Goal: Task Accomplishment & Management: Use online tool/utility

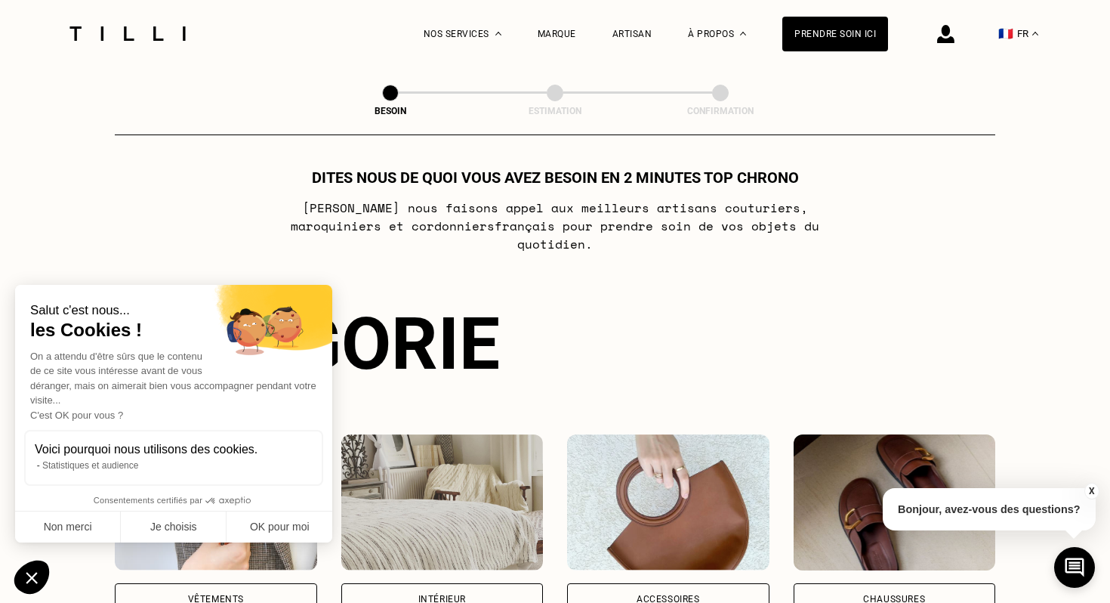
scroll to position [17, 0]
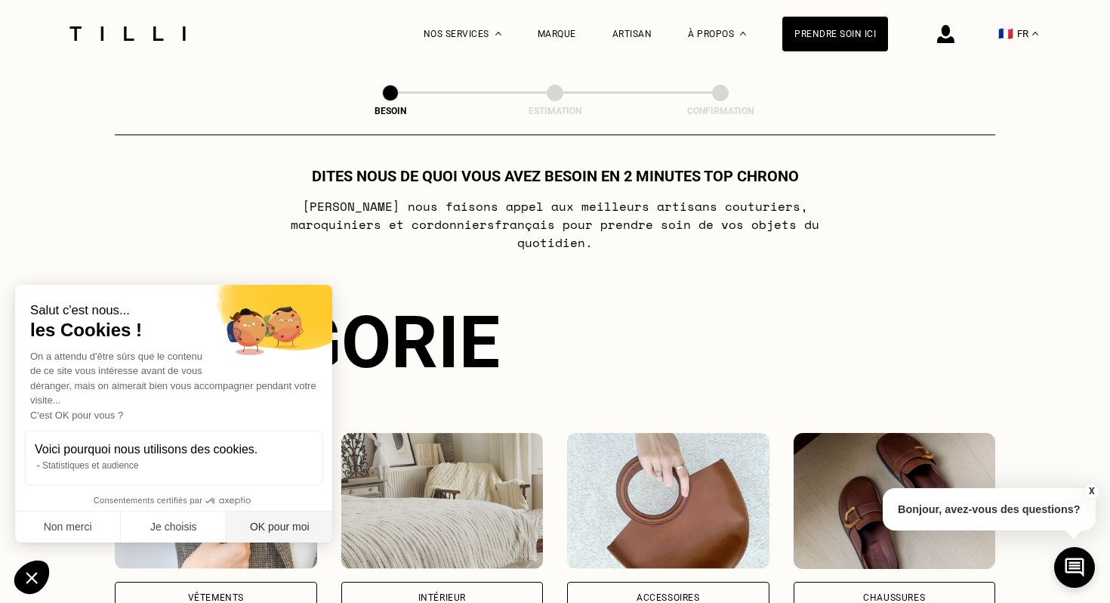
click at [295, 529] on button "OK pour moi" at bounding box center [280, 527] width 106 height 32
checkbox input "true"
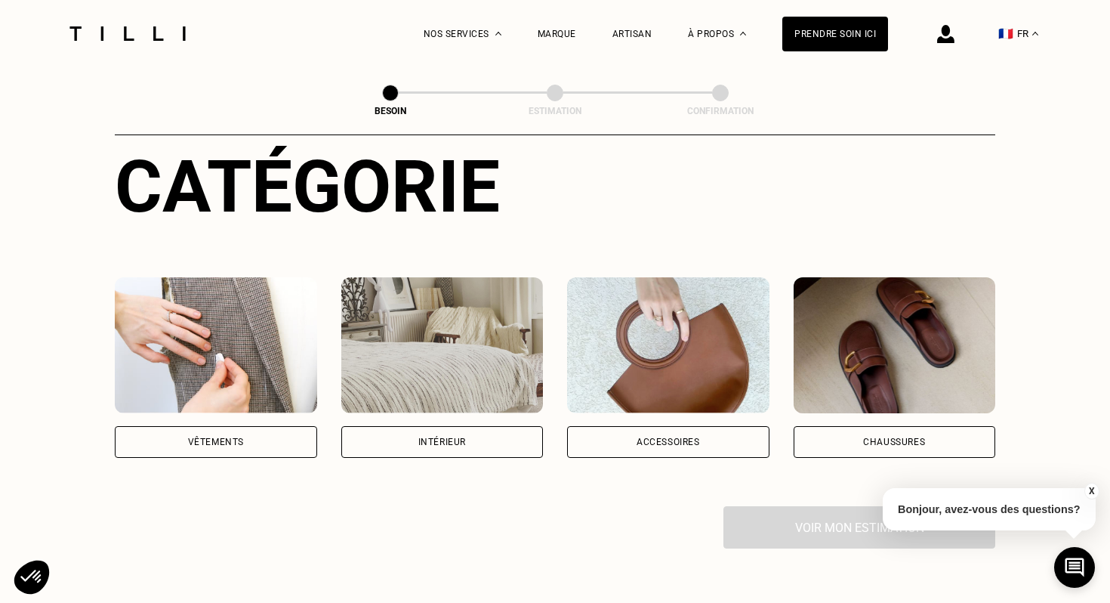
scroll to position [172, 0]
click at [391, 427] on div "Intérieur" at bounding box center [442, 443] width 202 height 32
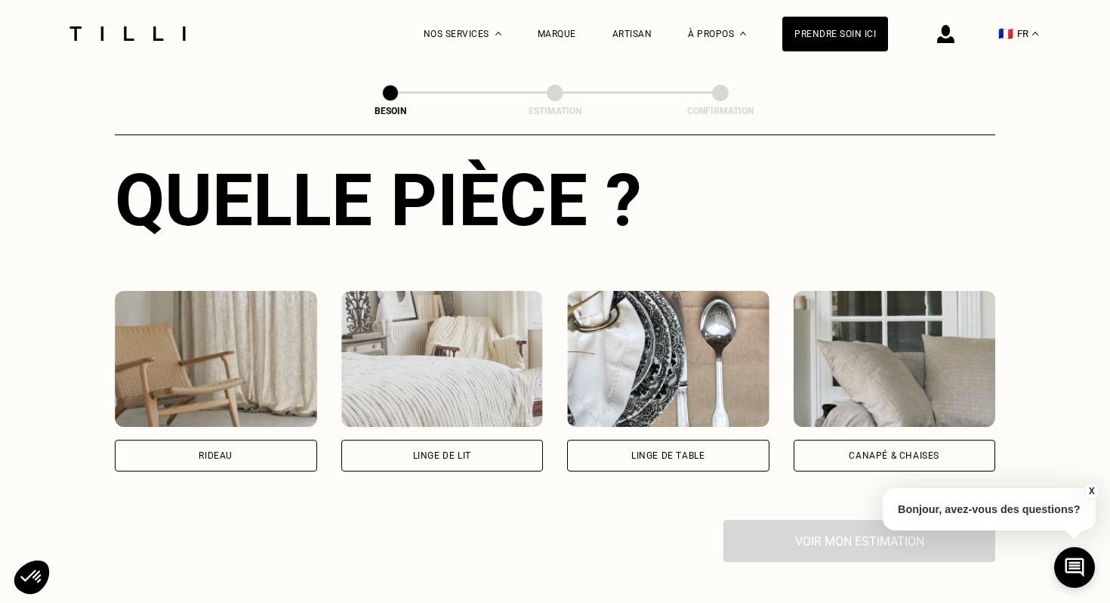
scroll to position [581, 0]
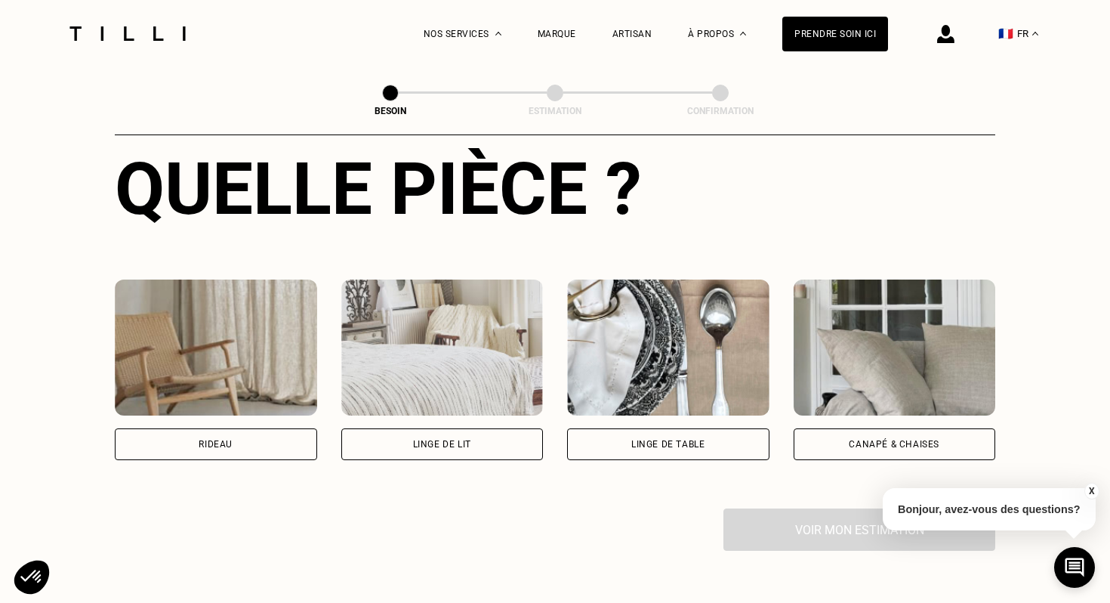
click at [286, 428] on div "Rideau" at bounding box center [216, 444] width 202 height 32
select select "FR"
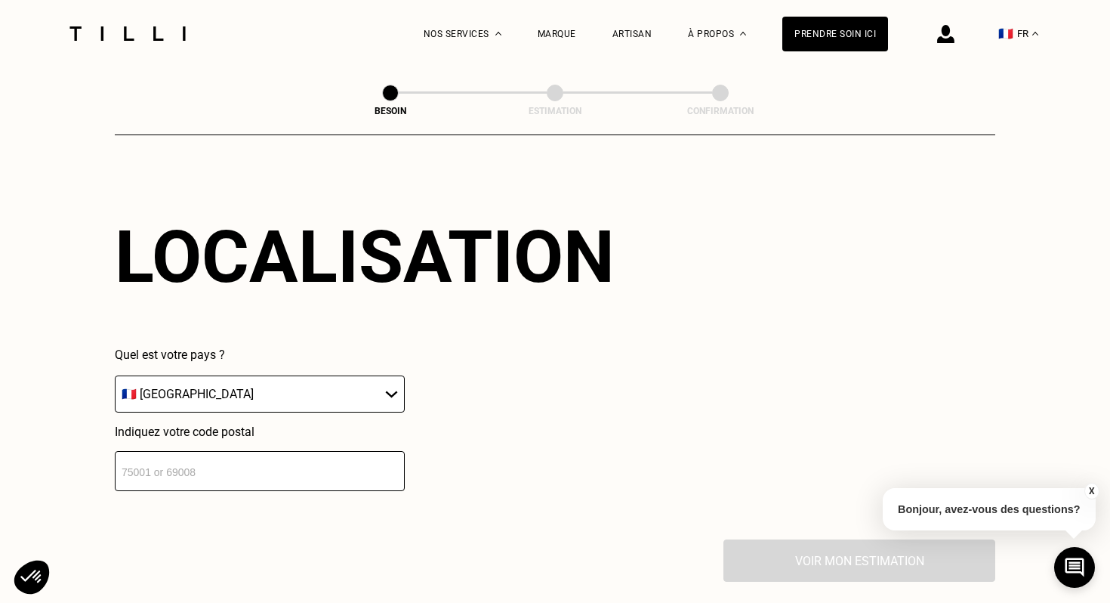
scroll to position [929, 0]
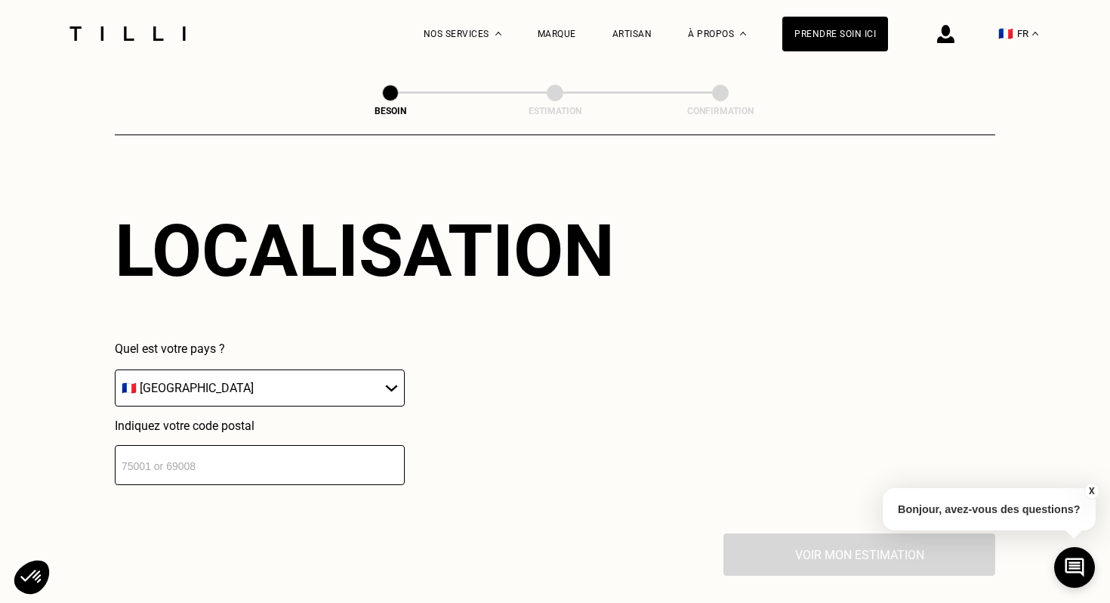
click at [344, 456] on input "number" at bounding box center [260, 465] width 290 height 40
type input "94170"
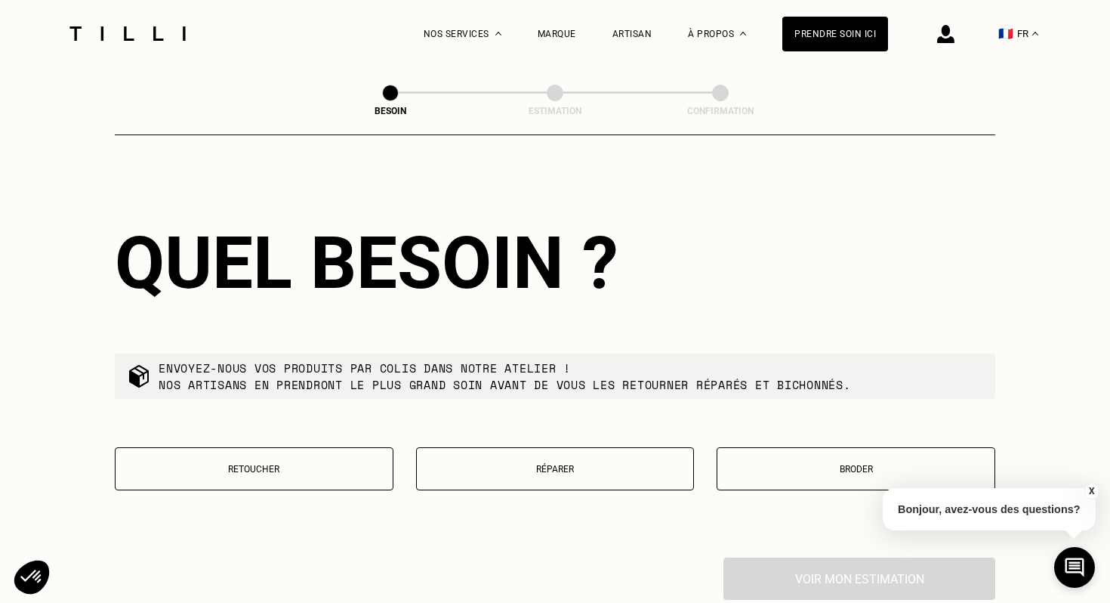
scroll to position [1291, 0]
click at [344, 463] on p "Retoucher" at bounding box center [254, 468] width 262 height 11
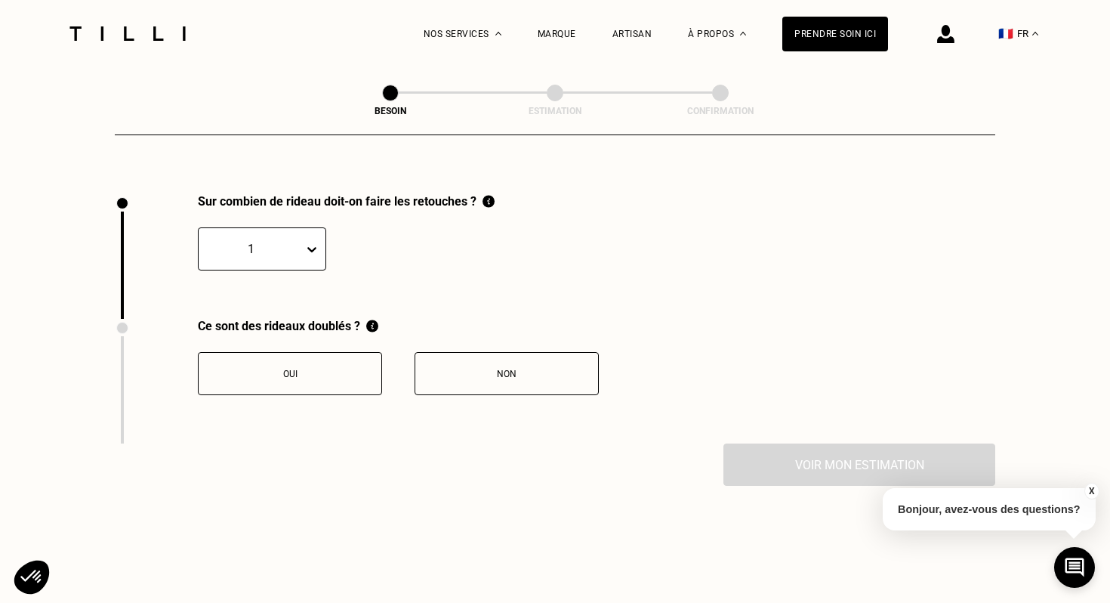
scroll to position [1661, 0]
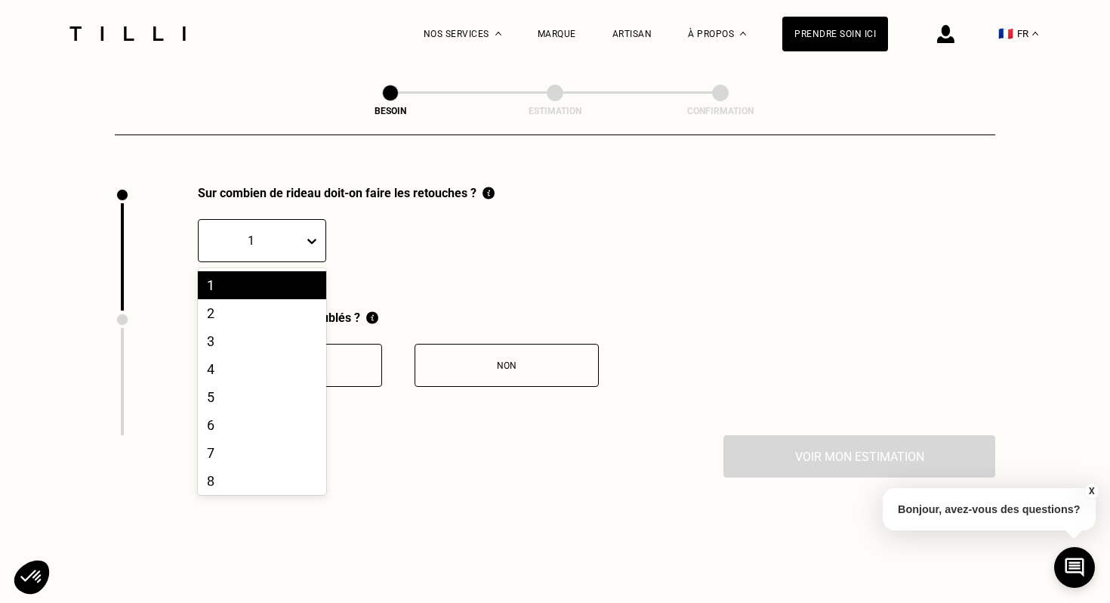
click at [298, 229] on div "1" at bounding box center [251, 240] width 105 height 23
click at [298, 355] on div "4" at bounding box center [262, 369] width 128 height 28
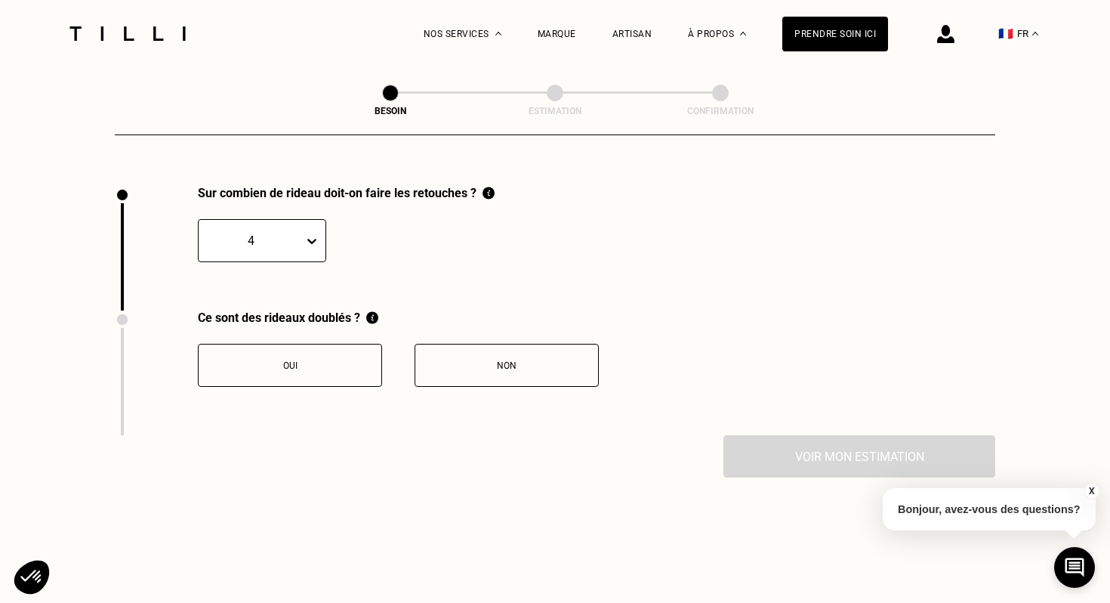
click at [340, 344] on button "Oui" at bounding box center [290, 365] width 184 height 43
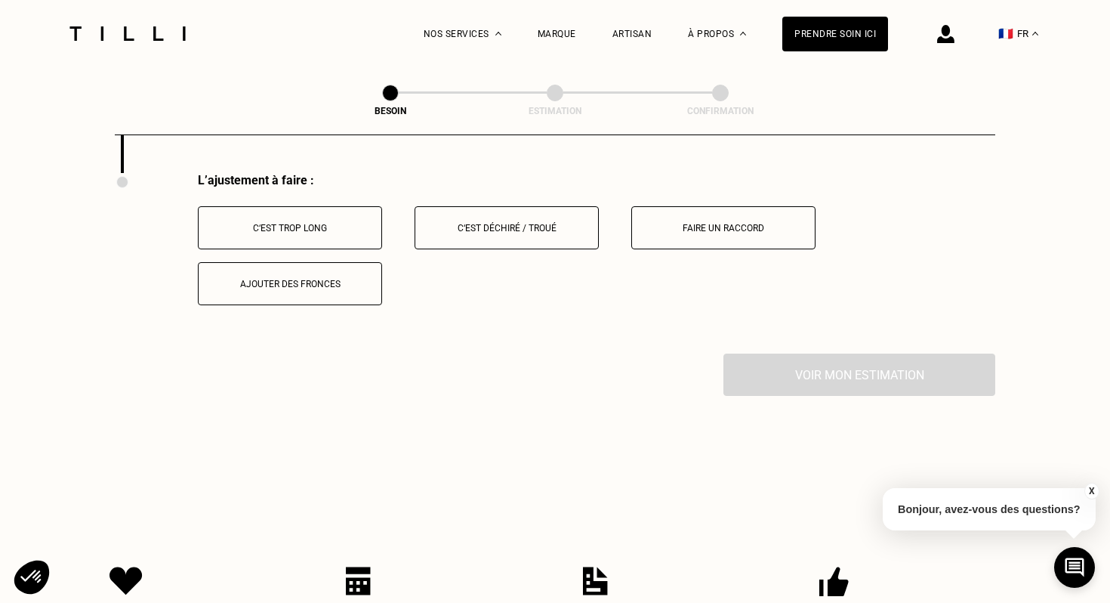
scroll to position [1919, 0]
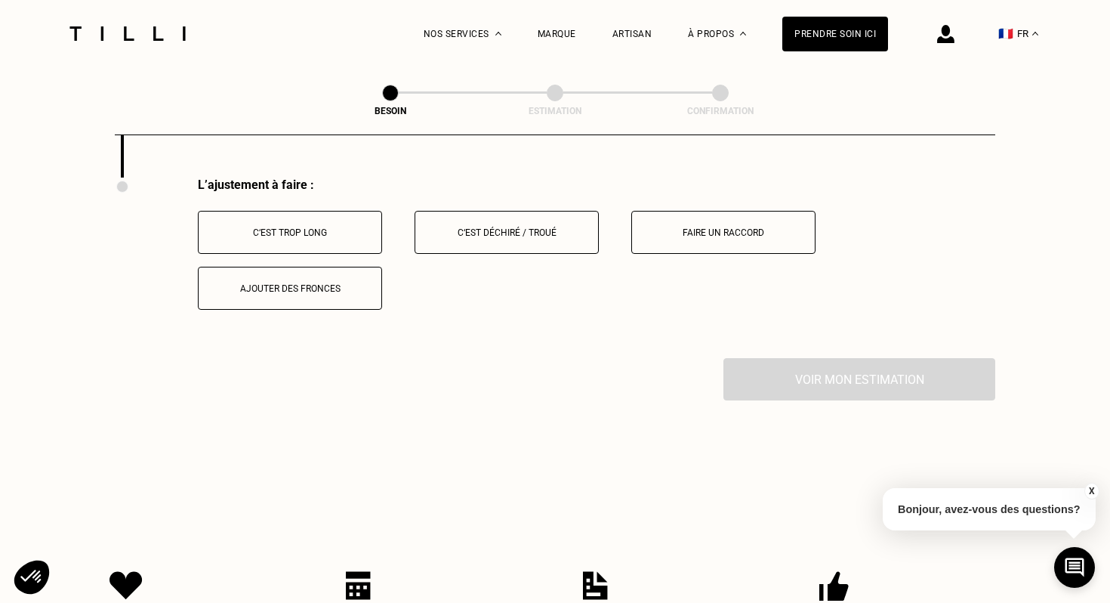
click at [328, 225] on button "C‘est trop long" at bounding box center [290, 232] width 184 height 43
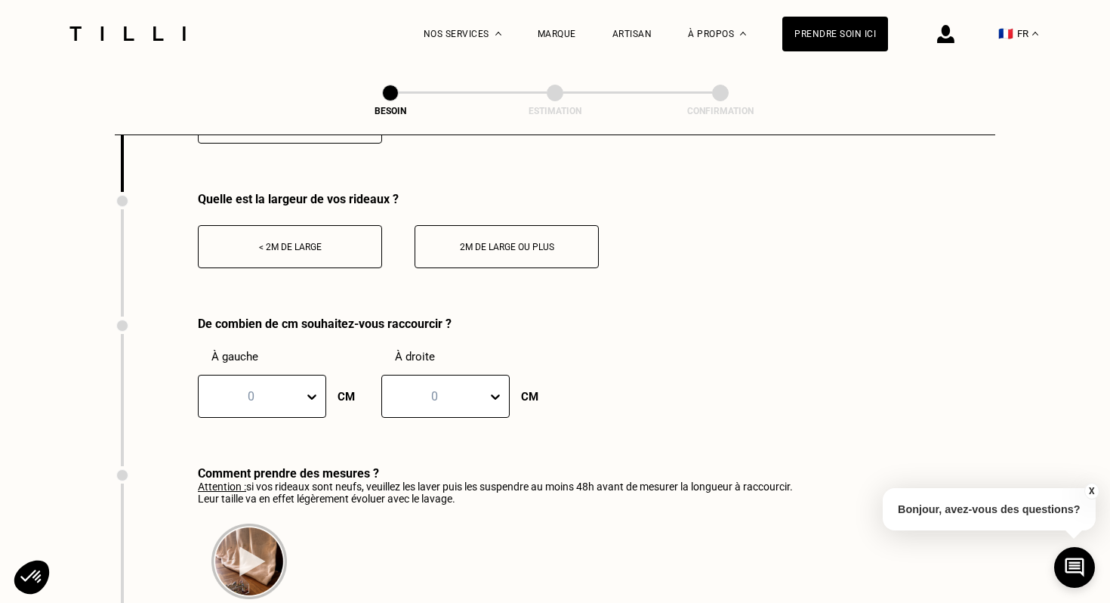
scroll to position [2086, 0]
click at [365, 241] on div "< 2m de large" at bounding box center [290, 246] width 168 height 11
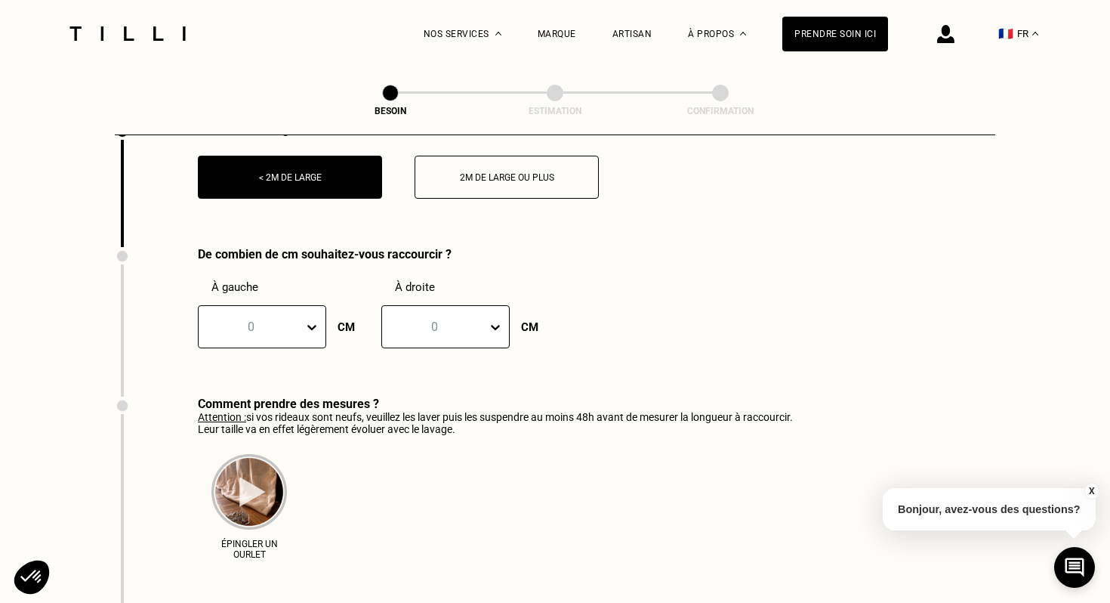
scroll to position [2155, 0]
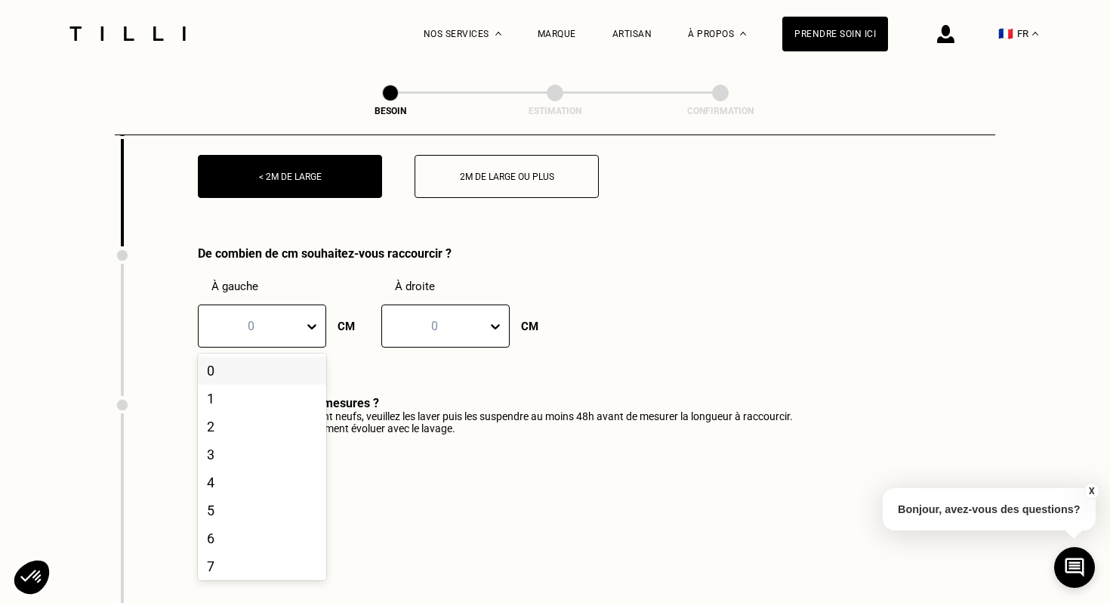
click at [308, 319] on icon at bounding box center [311, 326] width 15 height 15
click at [230, 553] on div "20" at bounding box center [262, 563] width 128 height 28
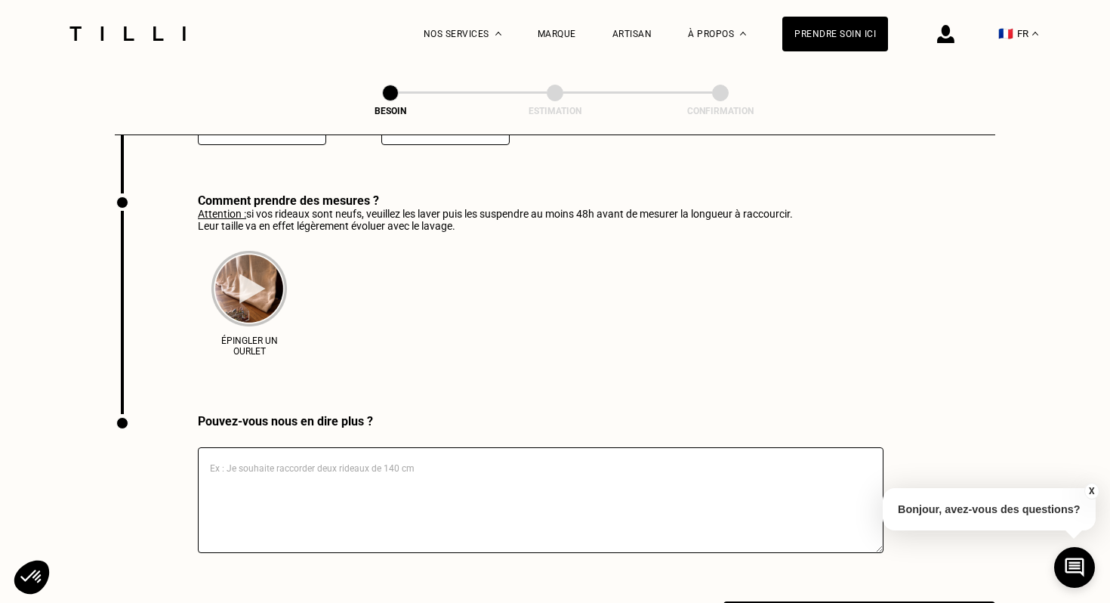
scroll to position [2550, 0]
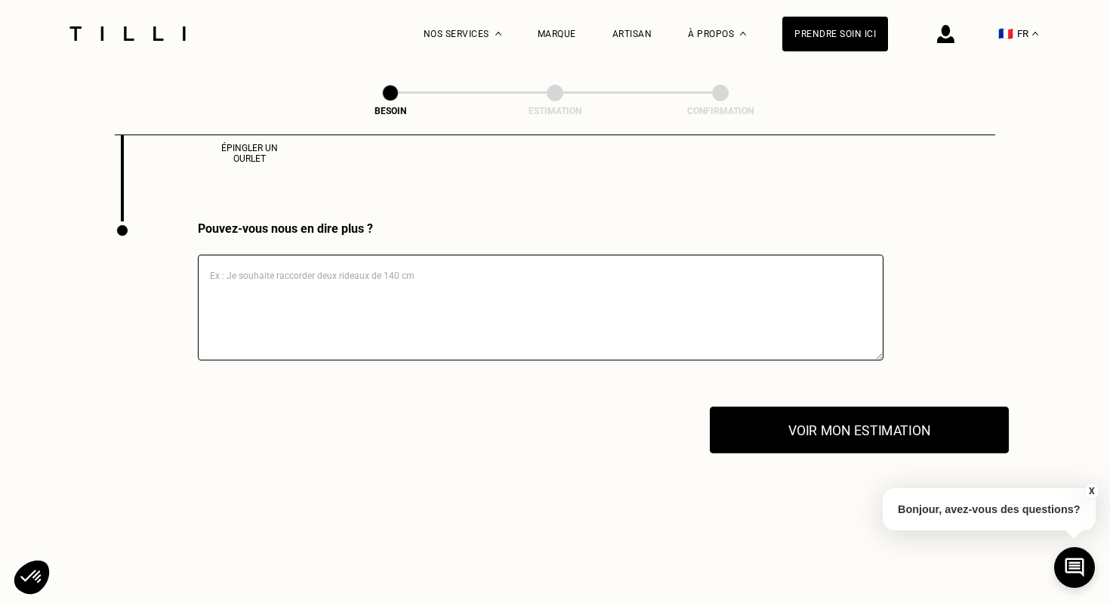
click at [831, 406] on button "Voir mon estimation" at bounding box center [859, 429] width 299 height 47
